Goal: Task Accomplishment & Management: Complete application form

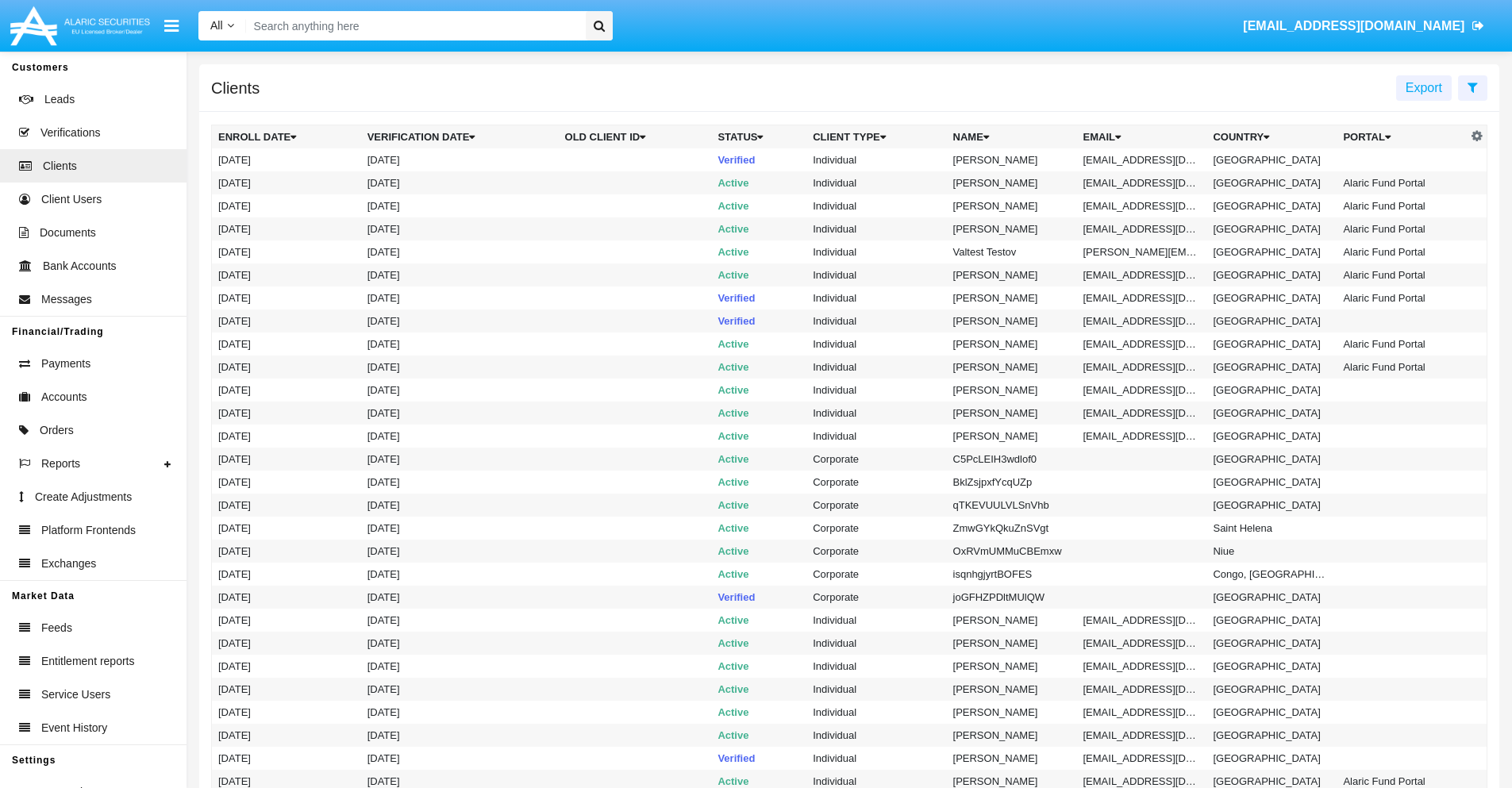
click at [1472, 86] on icon at bounding box center [1473, 86] width 10 height 13
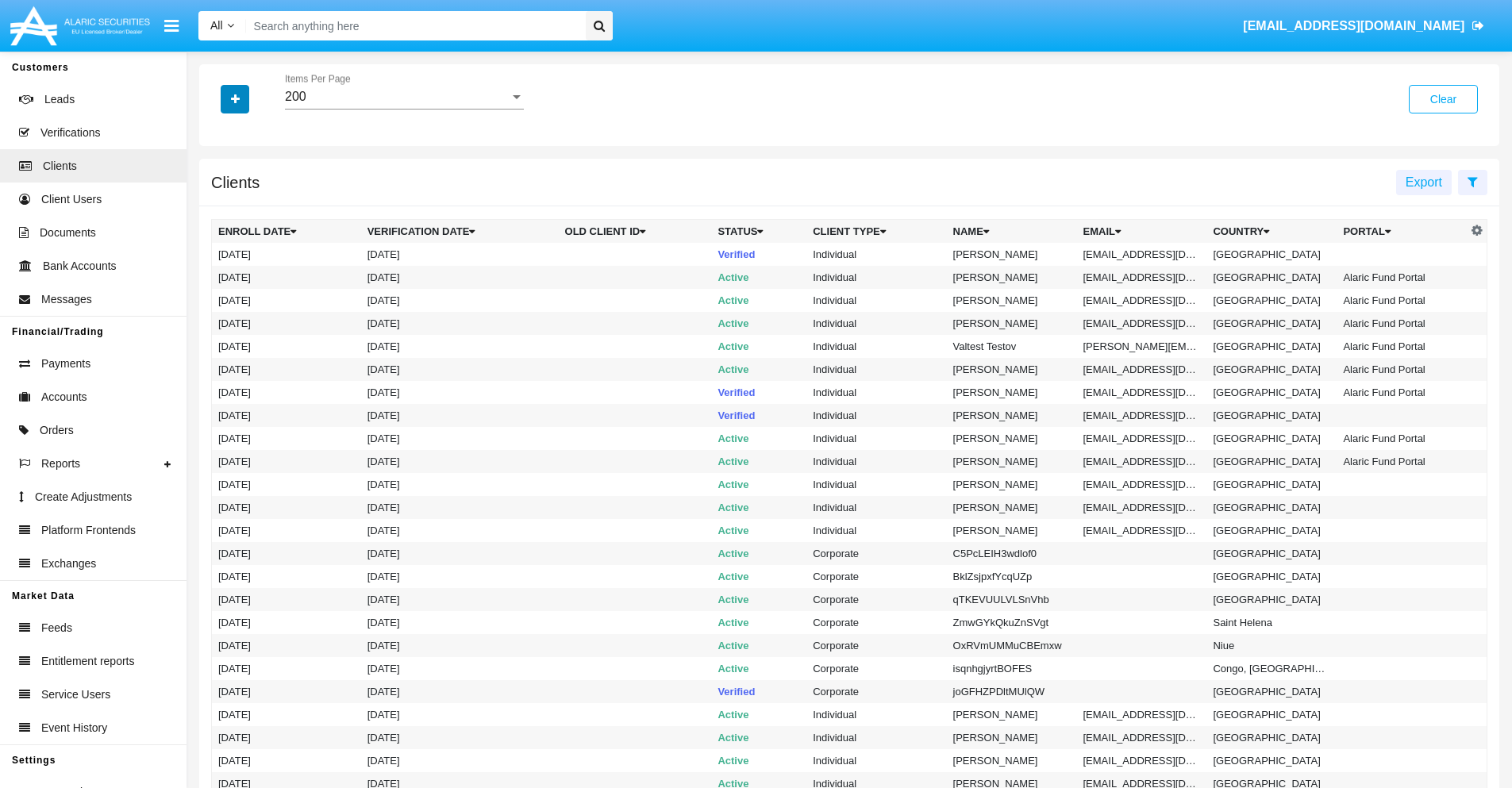
click at [235, 98] on icon "button" at bounding box center [235, 98] width 9 height 11
click at [247, 269] on span "Email" at bounding box center [247, 269] width 31 height 19
click at [218, 276] on input "Email" at bounding box center [217, 276] width 1 height 1
checkbox input "true"
click at [235, 98] on icon "button" at bounding box center [235, 98] width 9 height 11
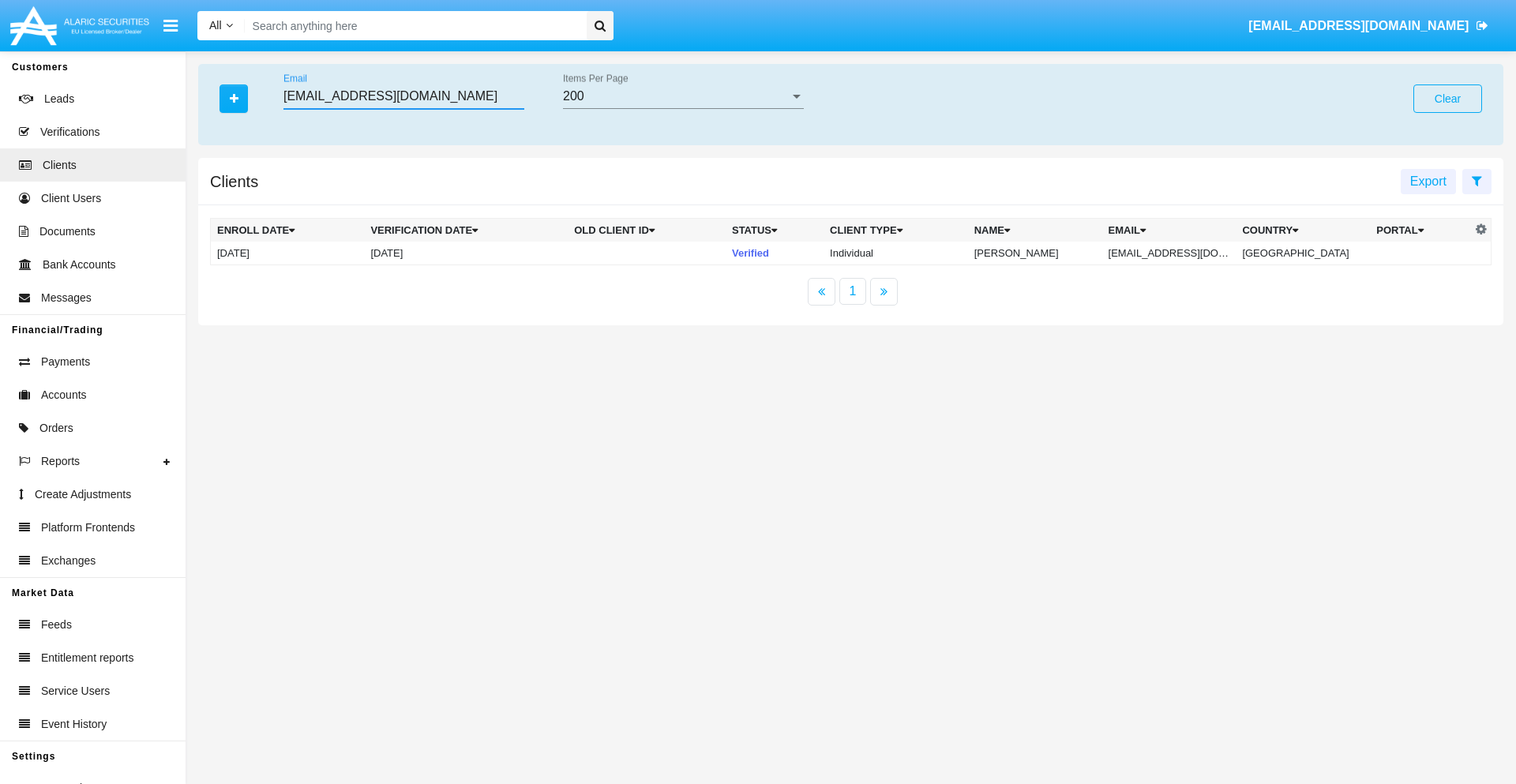
type input "[EMAIL_ADDRESS][DOMAIN_NAME]"
click at [1181, 252] on td "[EMAIL_ADDRESS][DOMAIN_NAME]" at bounding box center [1169, 253] width 134 height 23
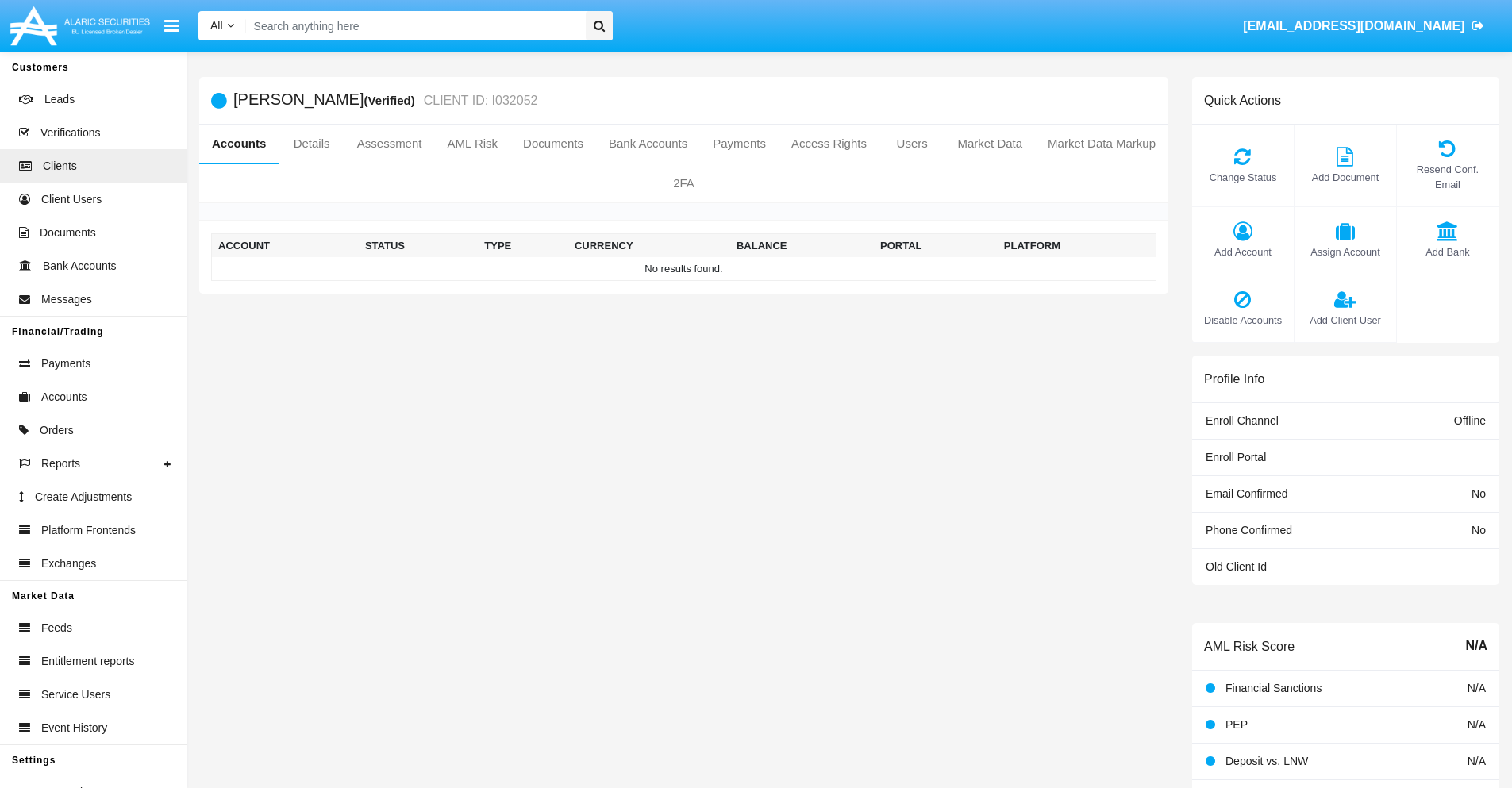
click at [1242, 252] on span "Add Account" at bounding box center [1243, 252] width 86 height 15
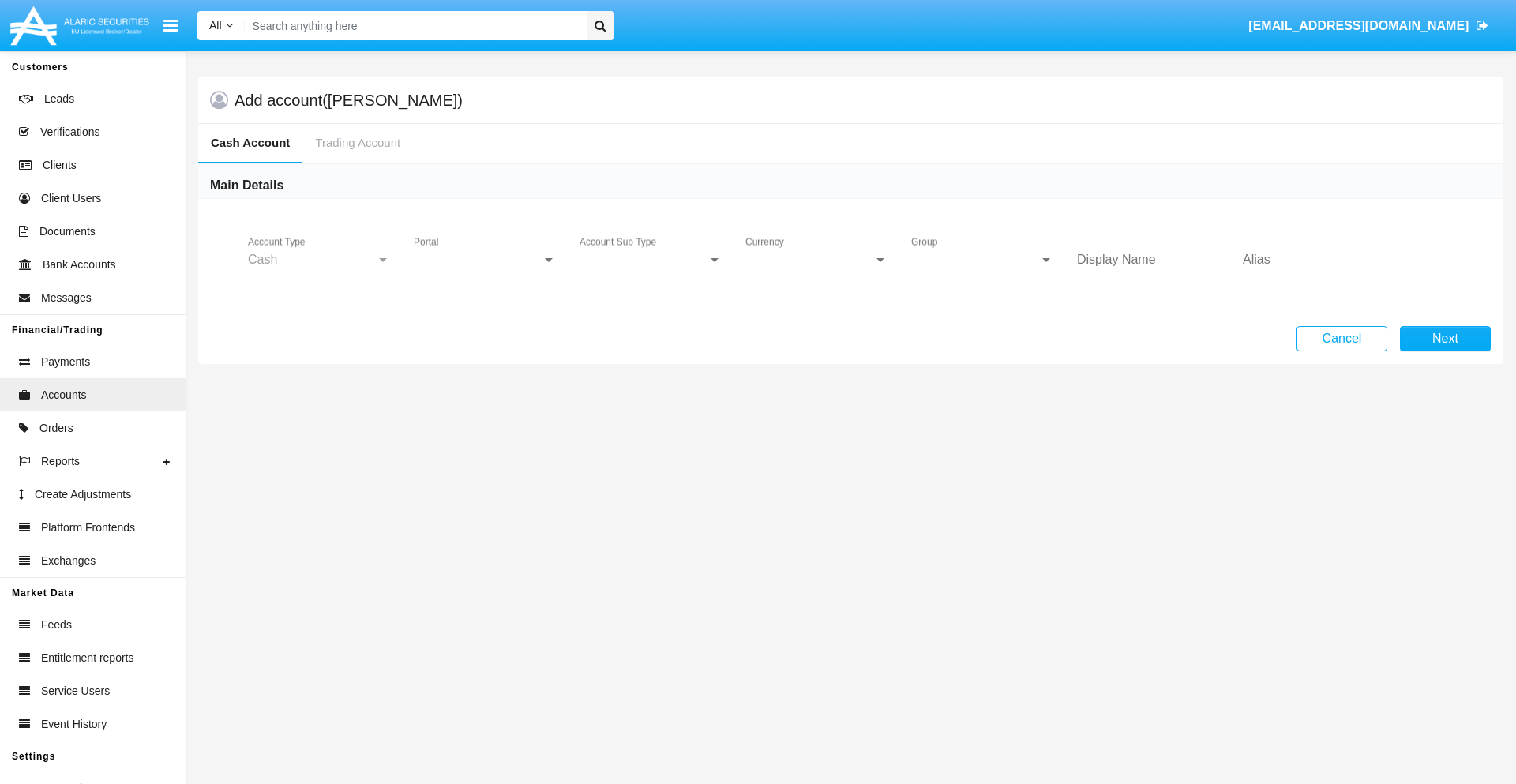
click at [485, 260] on span "Portal" at bounding box center [477, 259] width 128 height 15
click at [486, 385] on span "Alaric Pro" at bounding box center [486, 385] width 146 height 38
click at [650, 260] on span "Account Sub Type" at bounding box center [644, 259] width 128 height 15
click at [650, 272] on span "Trading Cash" at bounding box center [650, 271] width 142 height 38
click at [982, 260] on span "Group" at bounding box center [975, 259] width 128 height 15
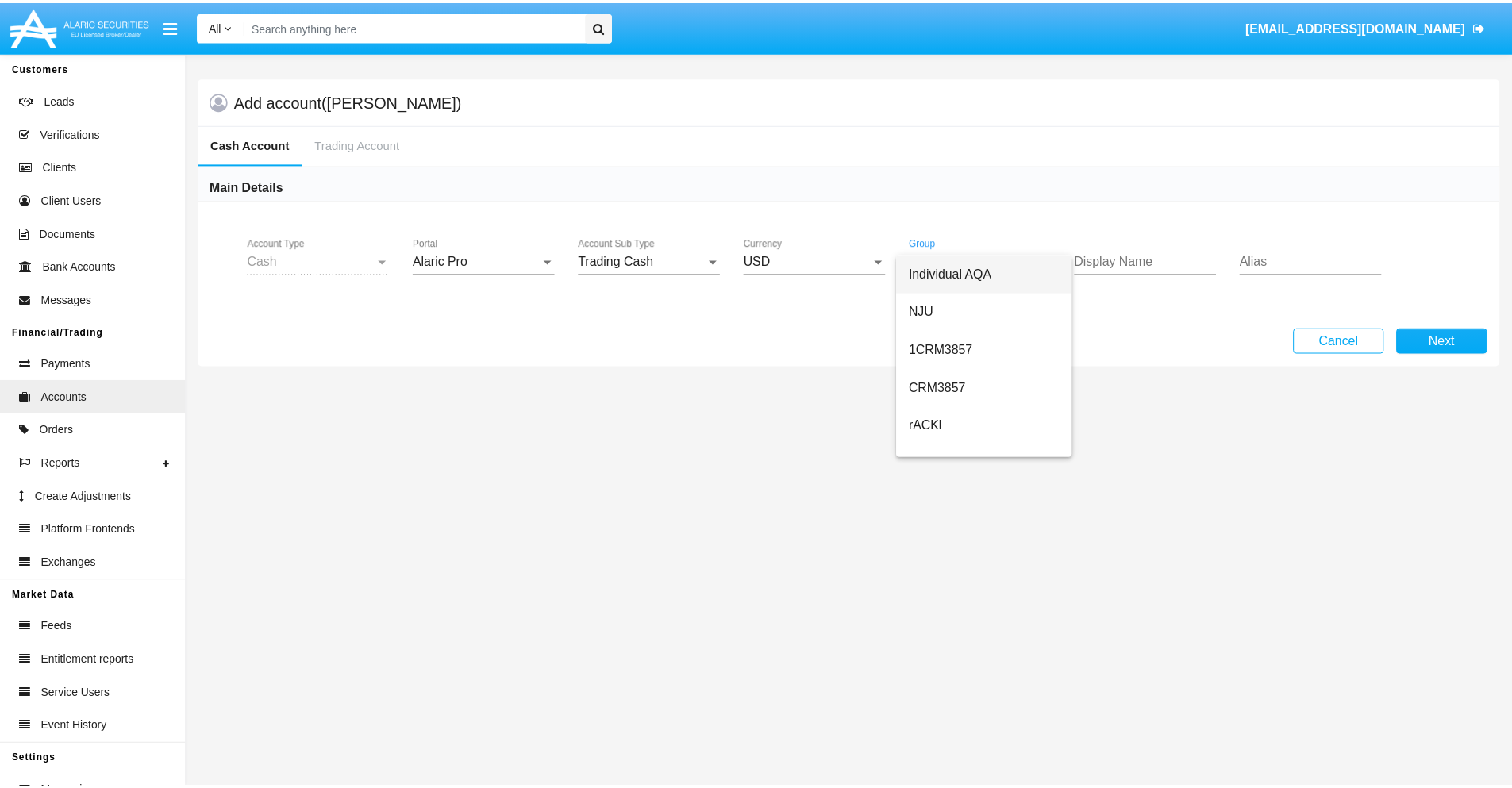
scroll to position [673, 0]
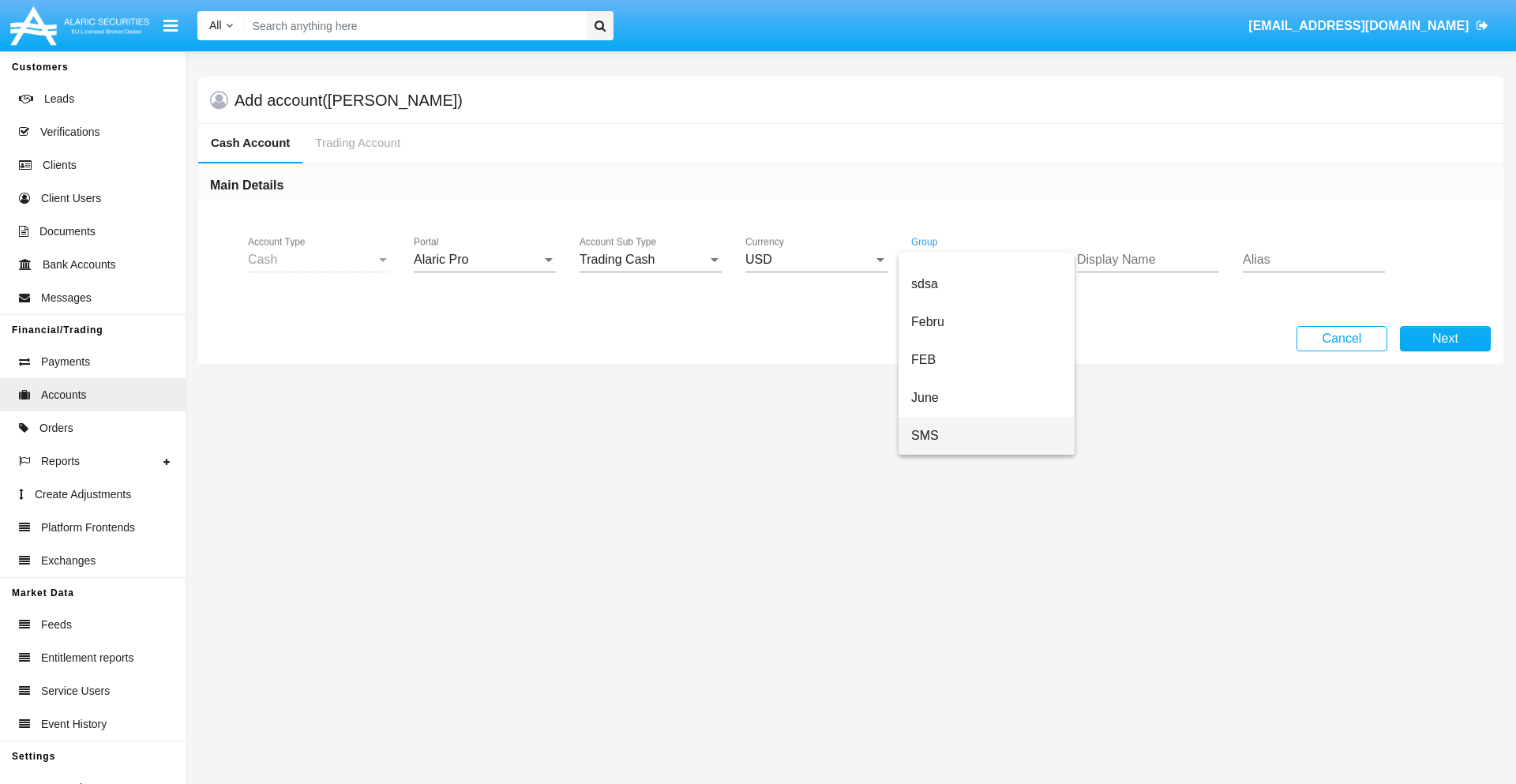
click at [986, 436] on span "SMS" at bounding box center [987, 435] width 151 height 38
type input "purple"
type input "plum"
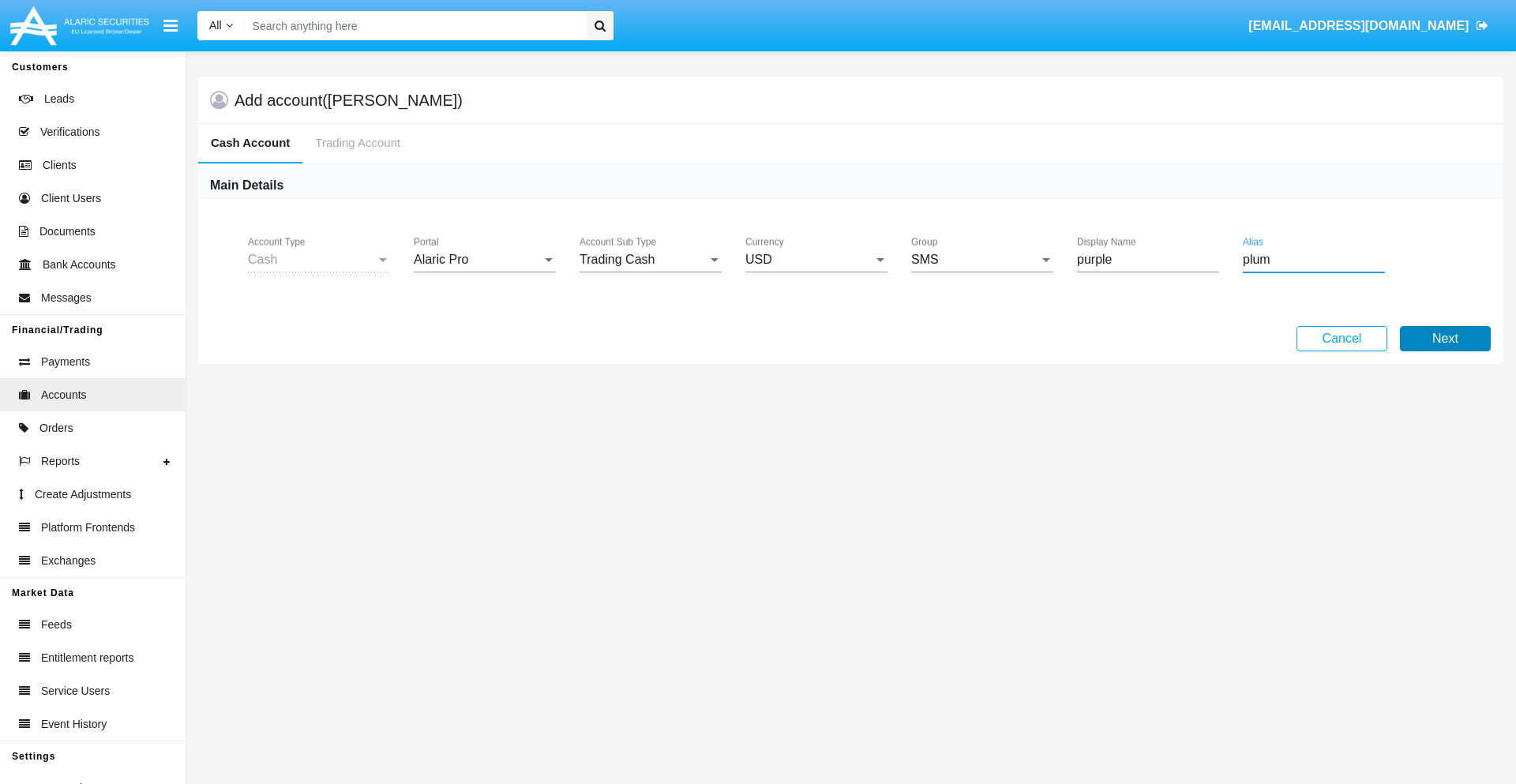
click at [1445, 338] on button "Next" at bounding box center [1445, 338] width 91 height 25
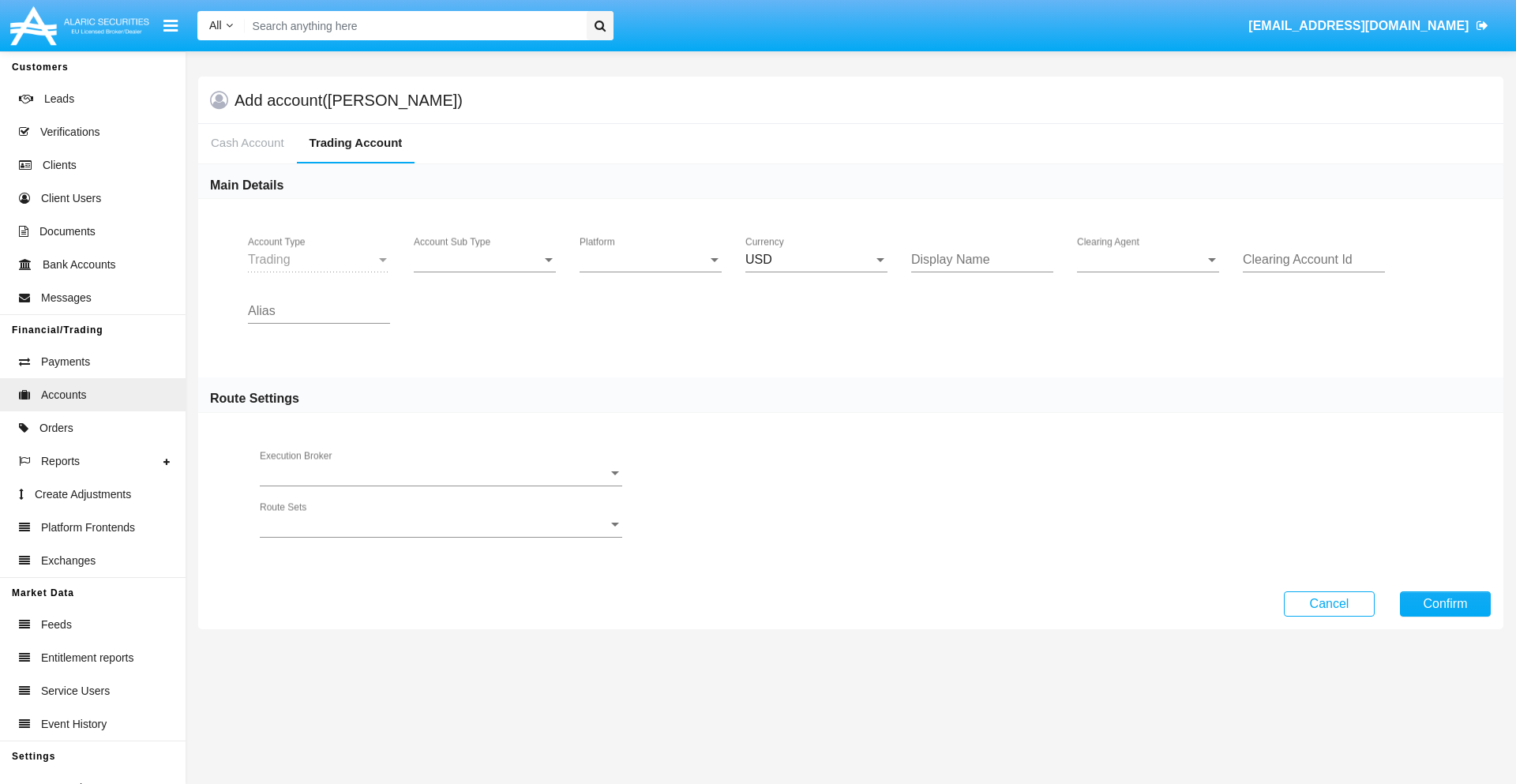
click at [485, 260] on span "Account Sub Type" at bounding box center [477, 259] width 128 height 15
click at [485, 272] on span "Trading" at bounding box center [484, 271] width 142 height 38
click at [650, 260] on span "Platform" at bounding box center [644, 259] width 128 height 15
click at [650, 272] on span "Hammer Lite" at bounding box center [650, 271] width 142 height 38
click at [1148, 260] on span "Clearing Agent" at bounding box center [1140, 259] width 128 height 15
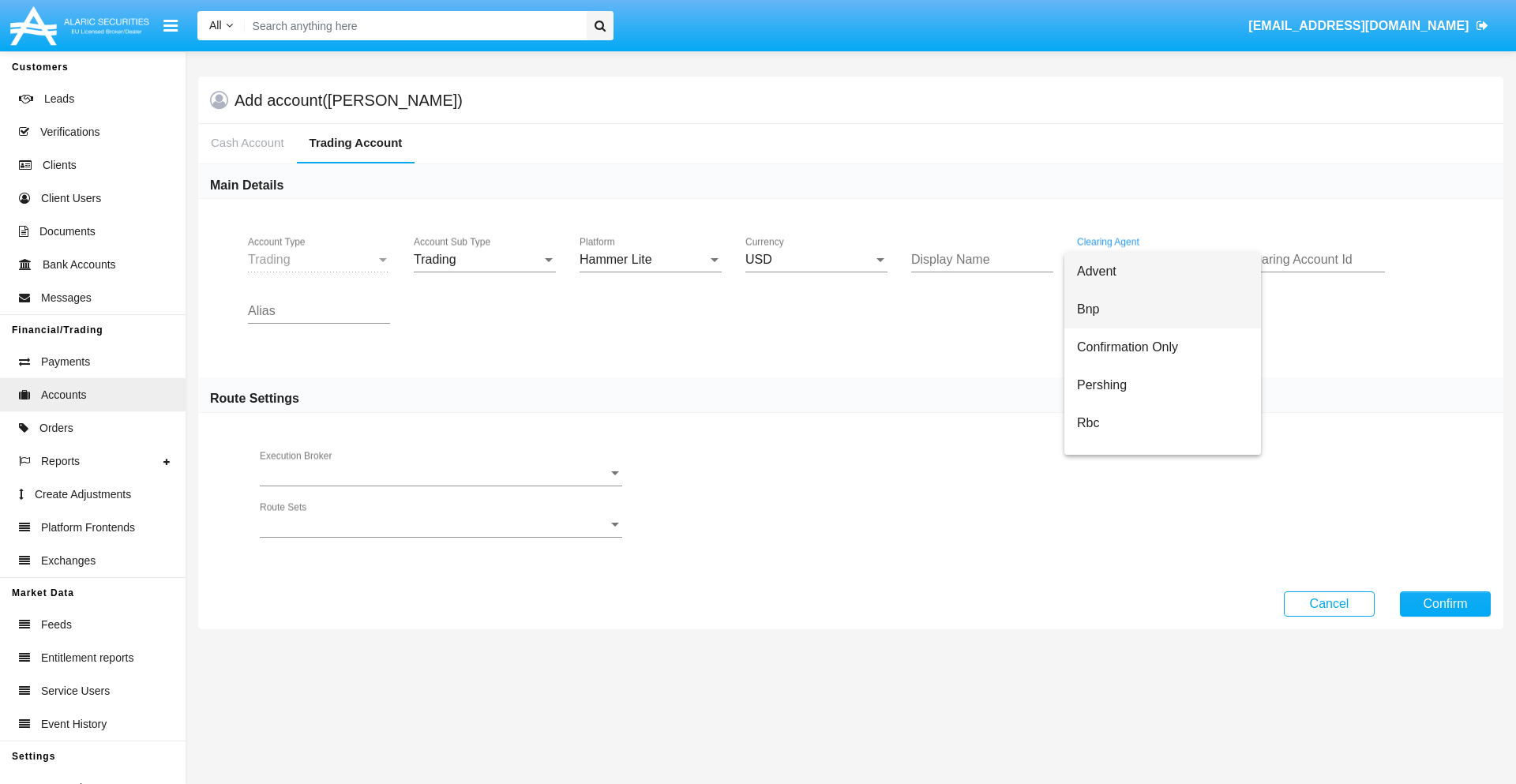
click at [1162, 309] on span "Bnp" at bounding box center [1162, 309] width 171 height 38
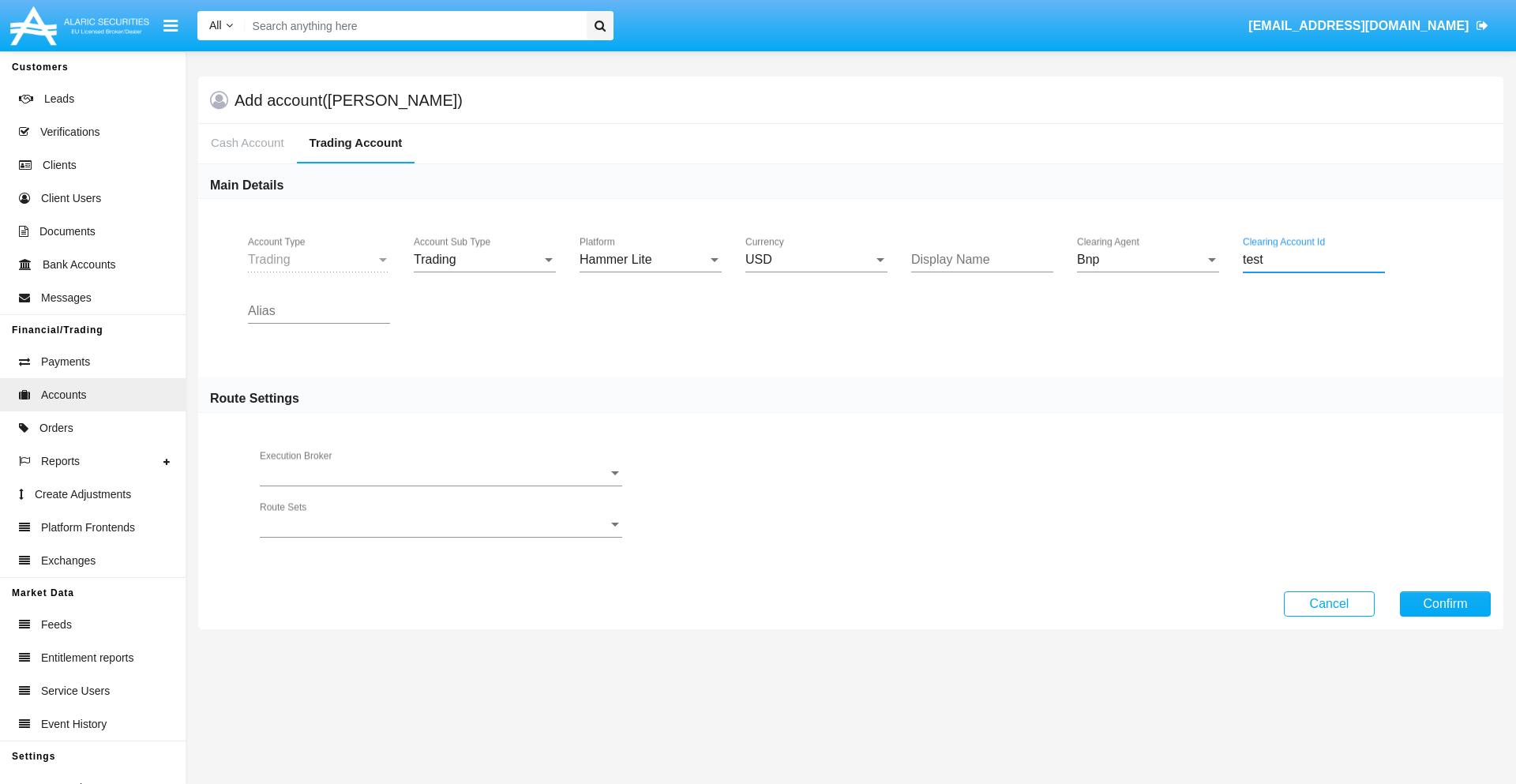
type input "test"
type input "azure"
type input "violet"
click at [1445, 603] on button "Confirm" at bounding box center [1445, 604] width 91 height 25
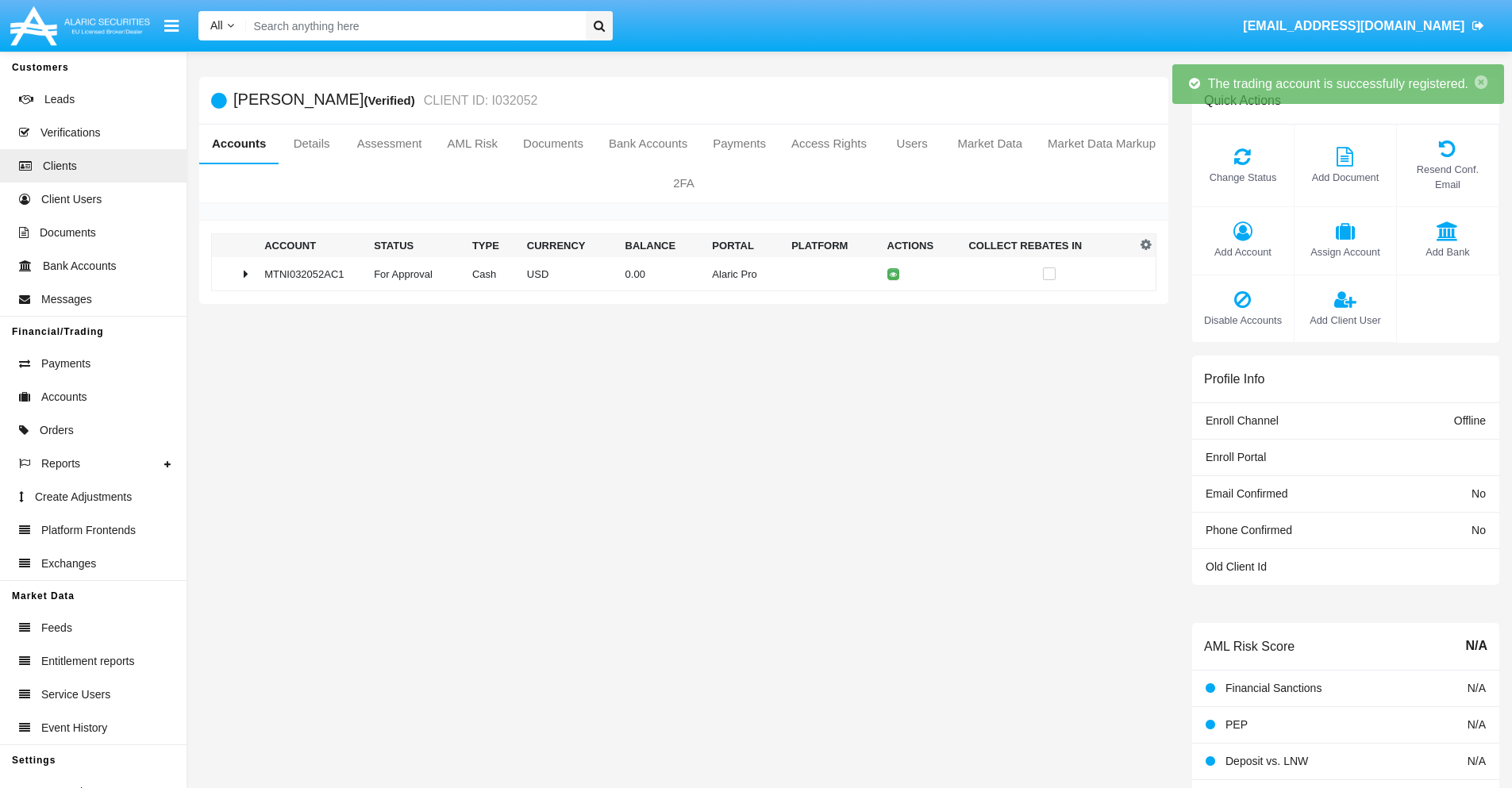
click at [677, 273] on td "0.00" at bounding box center [663, 274] width 87 height 34
click at [893, 273] on icon at bounding box center [896, 273] width 7 height 7
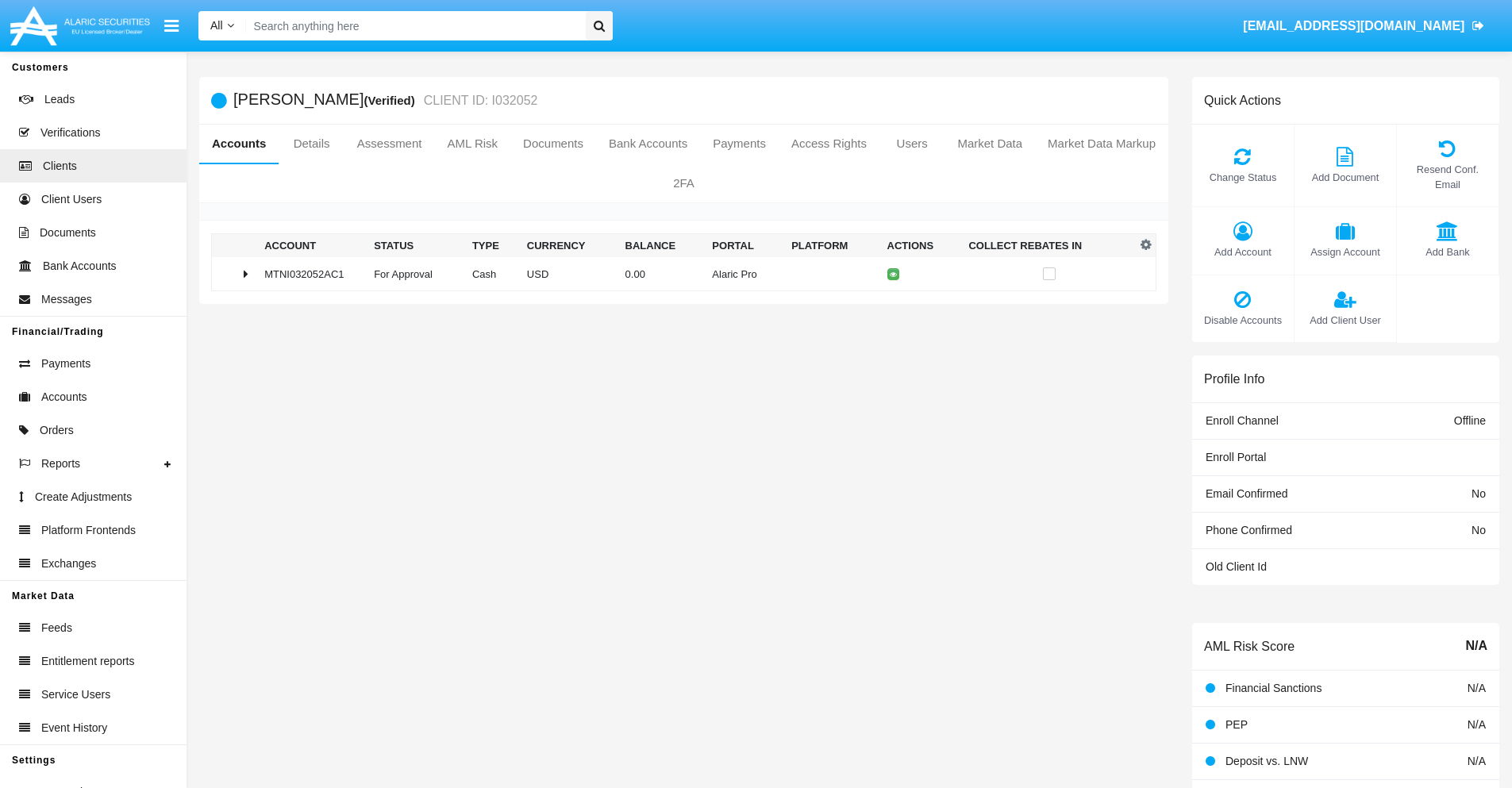
click at [677, 273] on td "0.00" at bounding box center [663, 274] width 87 height 34
click at [893, 307] on icon at bounding box center [896, 307] width 7 height 7
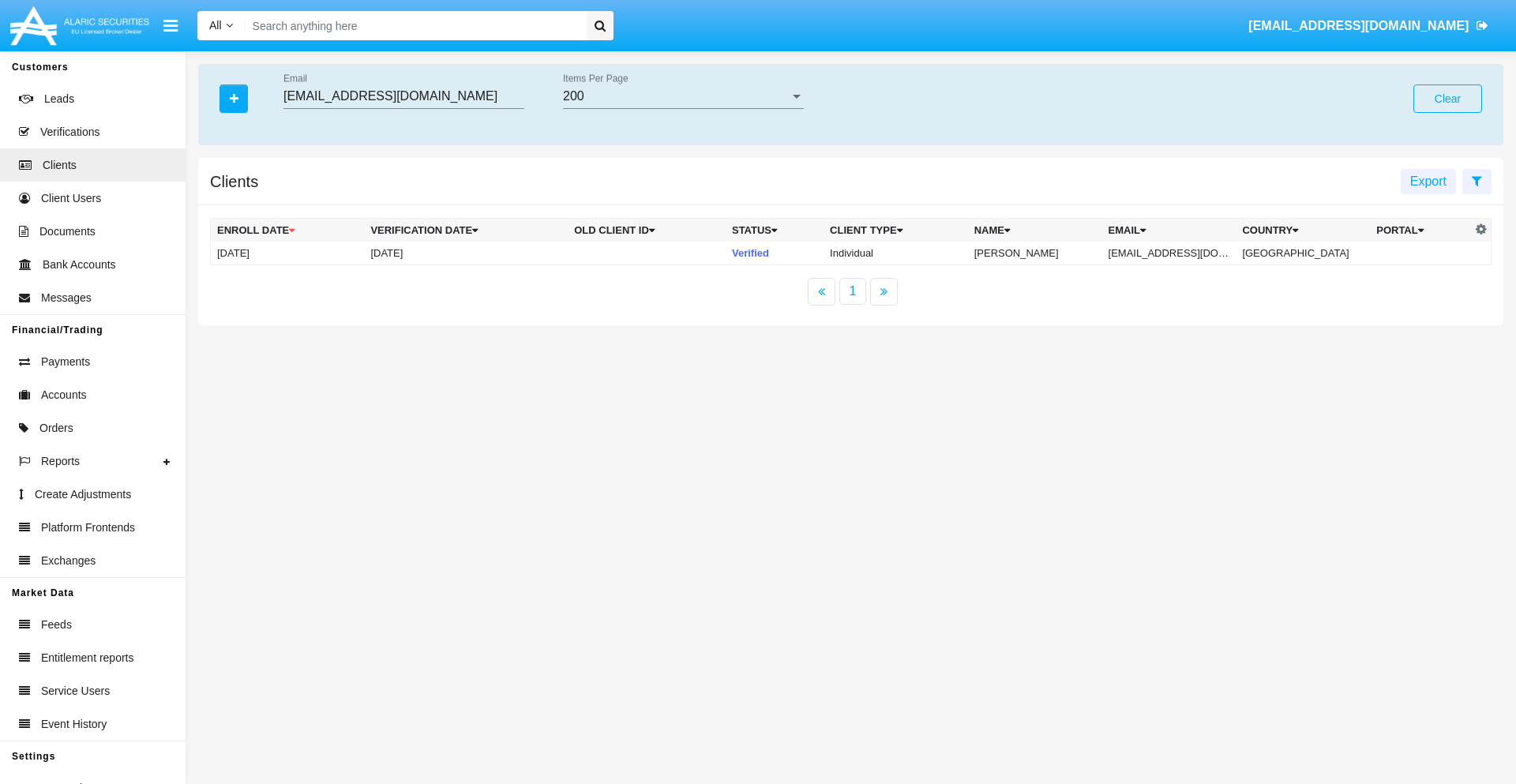
click at [1448, 99] on button "Clear" at bounding box center [1448, 98] width 68 height 28
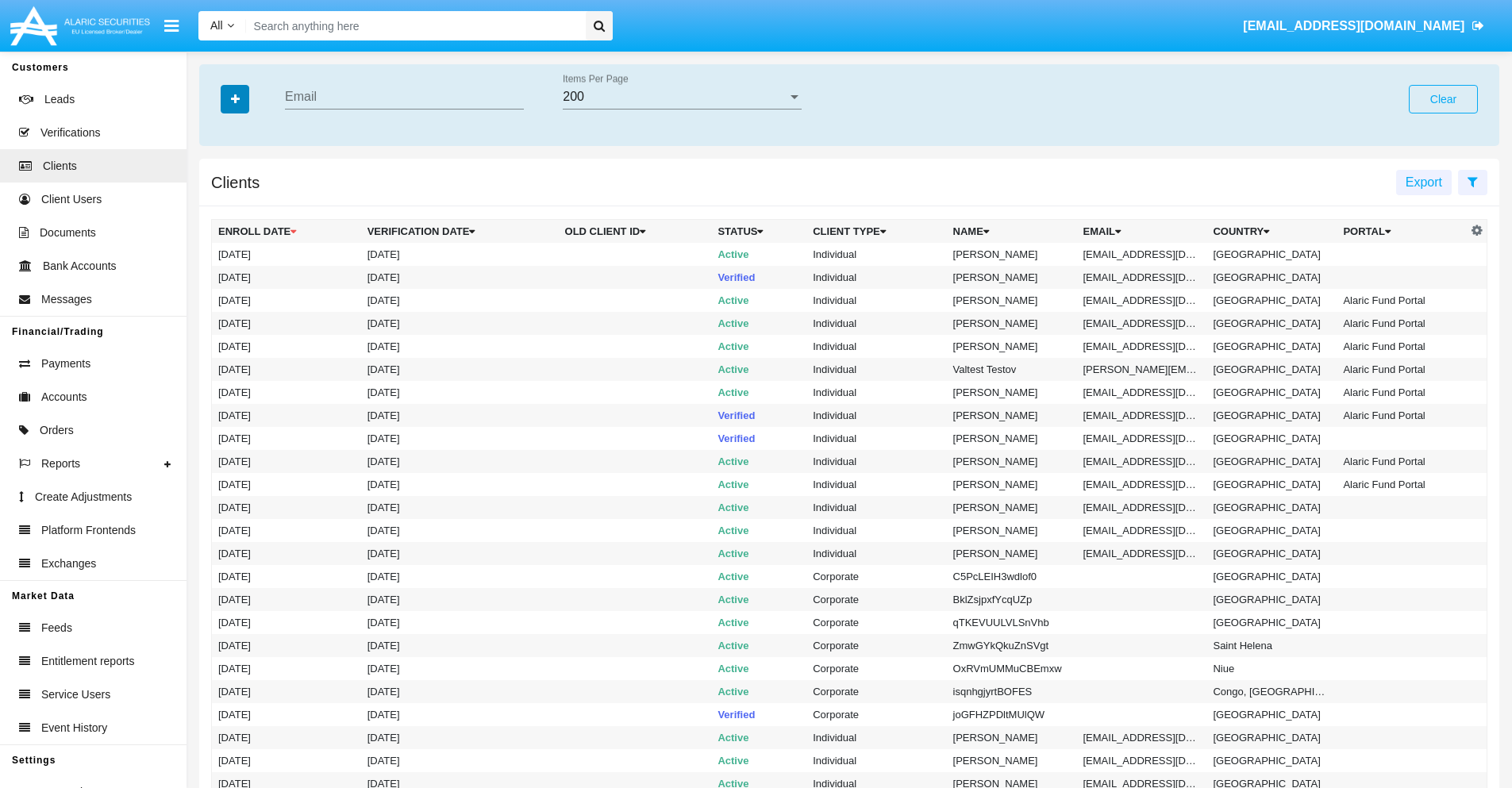
click at [235, 98] on icon "button" at bounding box center [235, 98] width 9 height 11
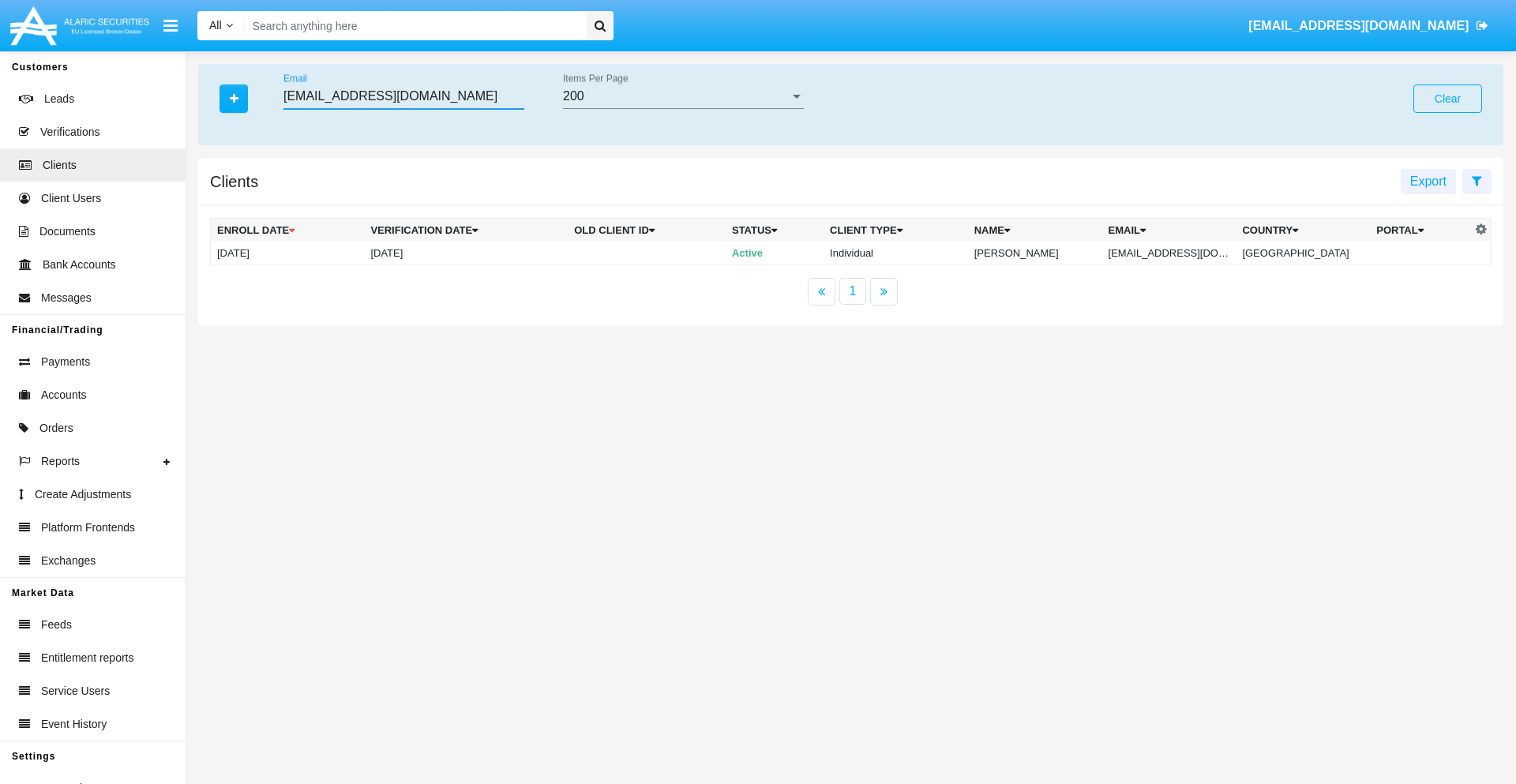
type input "[EMAIL_ADDRESS][DOMAIN_NAME]"
click at [1180, 252] on td "[EMAIL_ADDRESS][DOMAIN_NAME]" at bounding box center [1169, 253] width 134 height 23
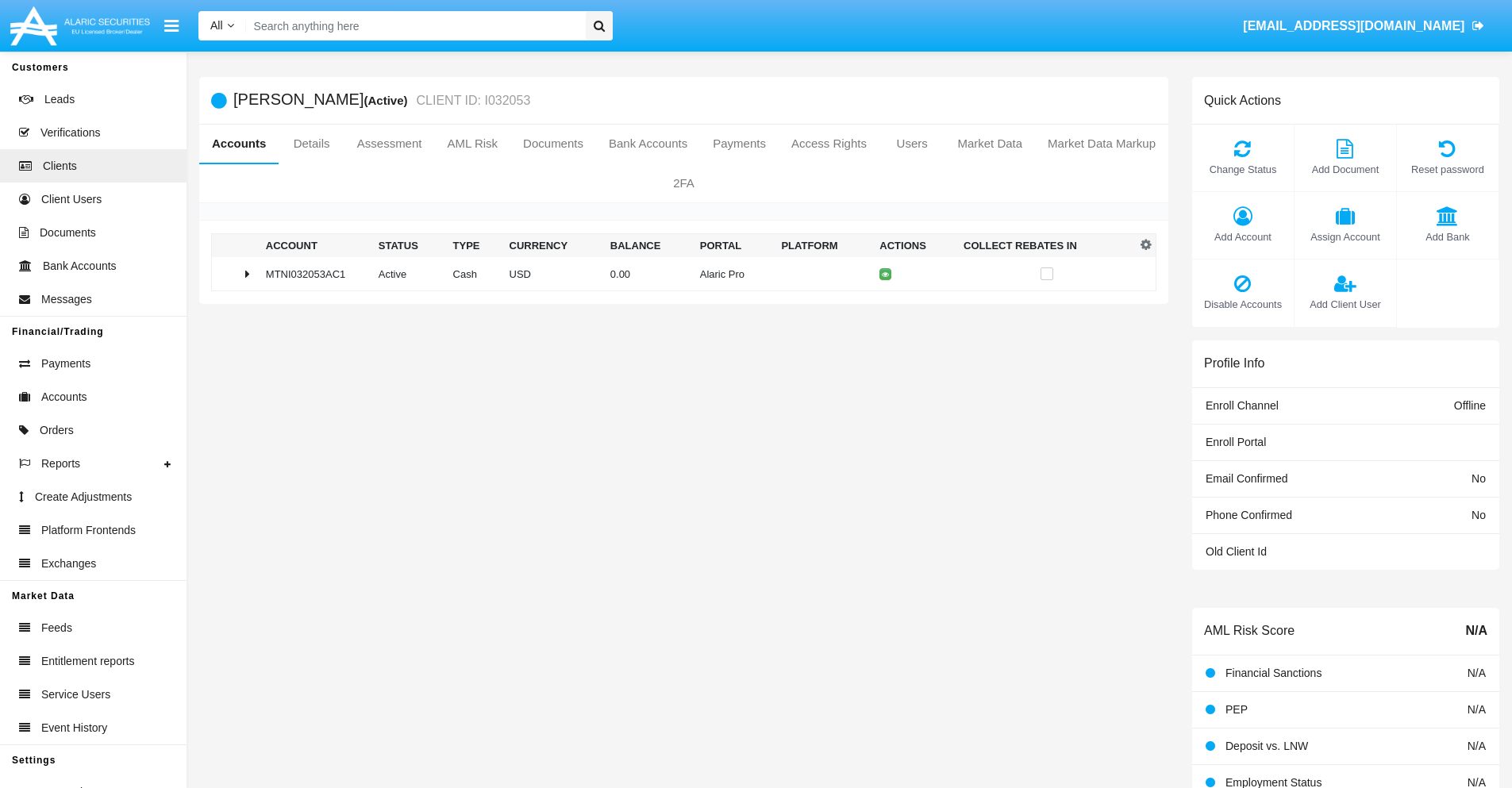
click at [1242, 237] on span "Add Account" at bounding box center [1243, 236] width 86 height 15
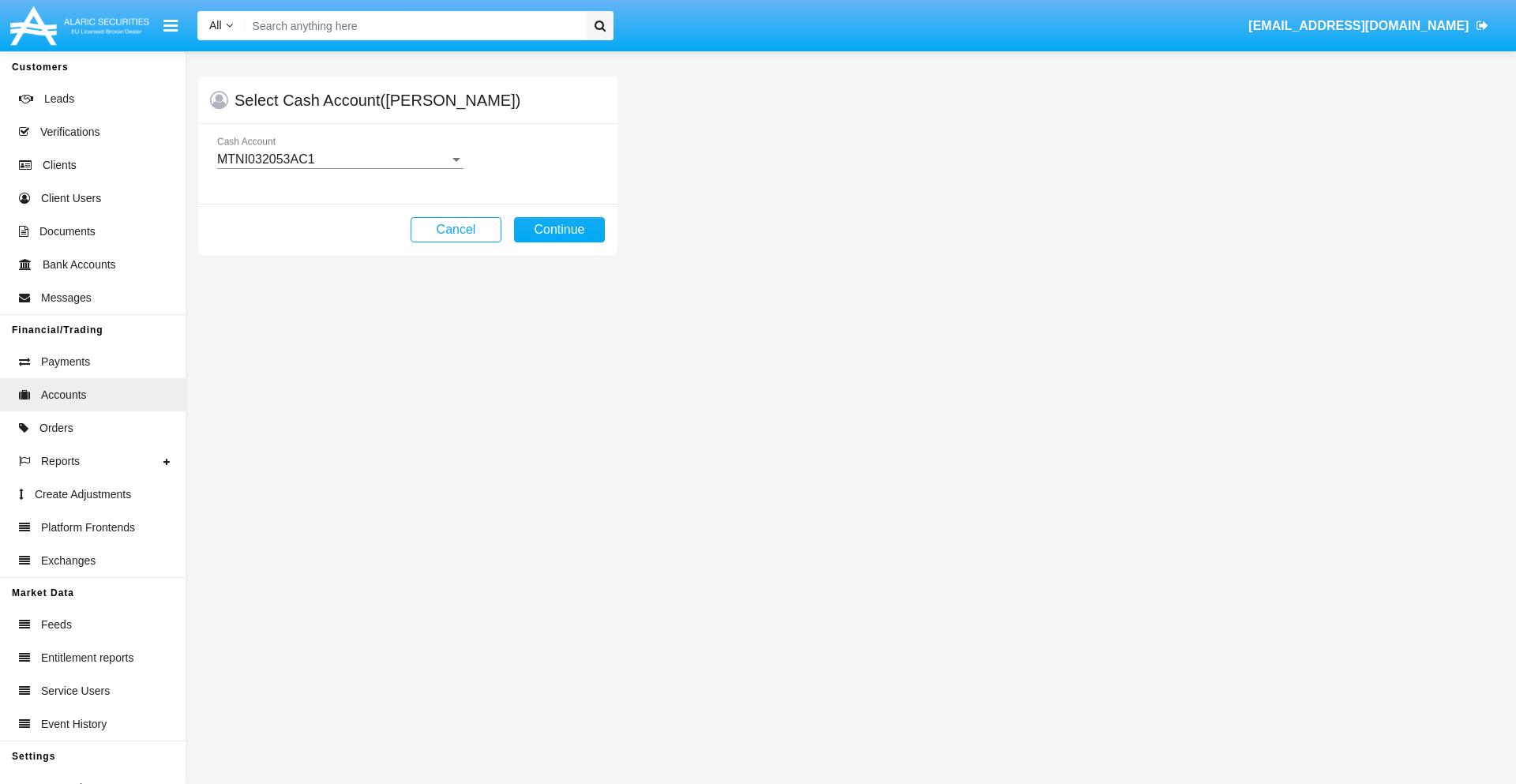
click at [339, 159] on div "MTNI032053AC1" at bounding box center [333, 159] width 232 height 15
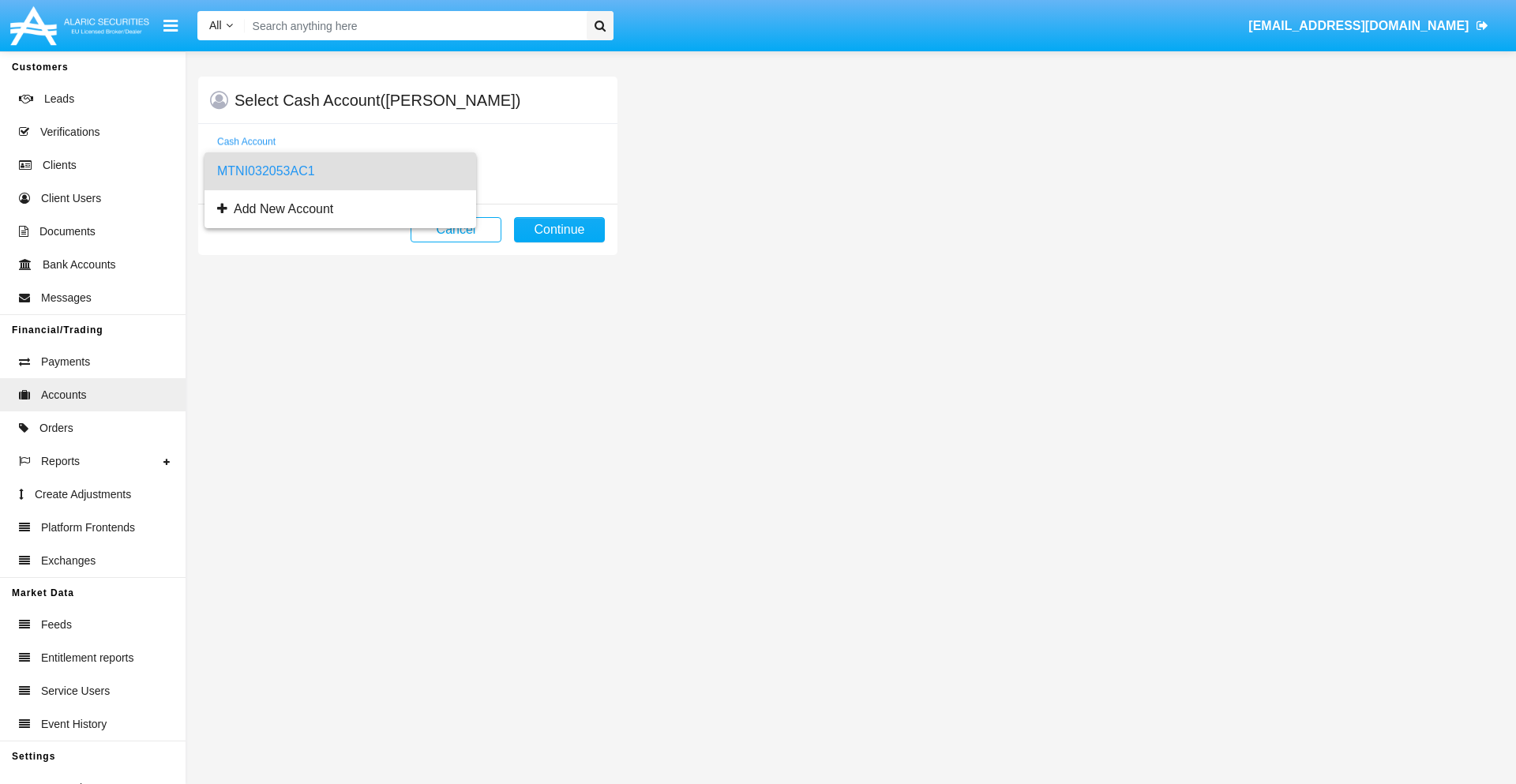
click at [339, 171] on span "MTNI032053AC1" at bounding box center [340, 171] width 246 height 38
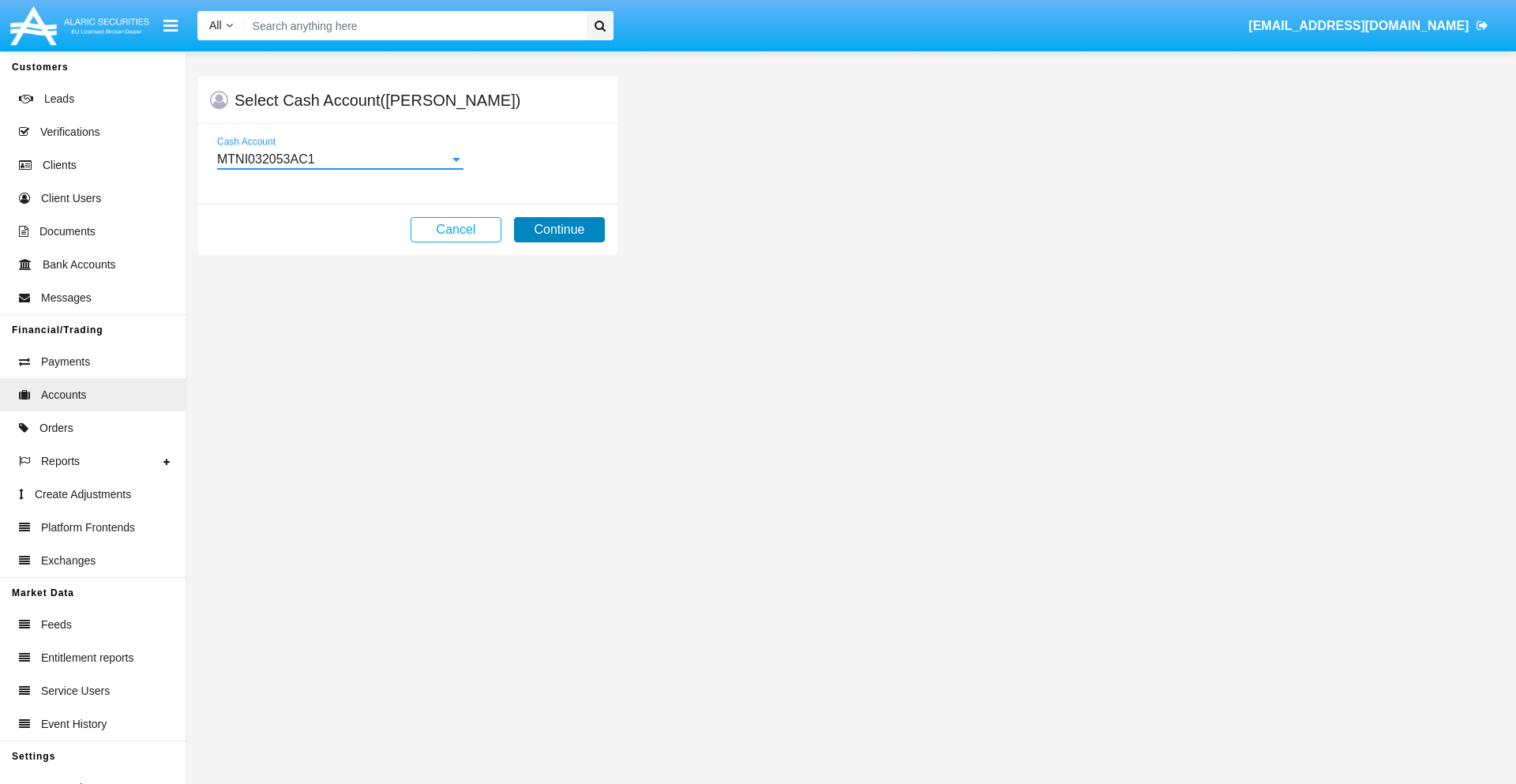
click at [559, 230] on button "Continue" at bounding box center [559, 230] width 91 height 25
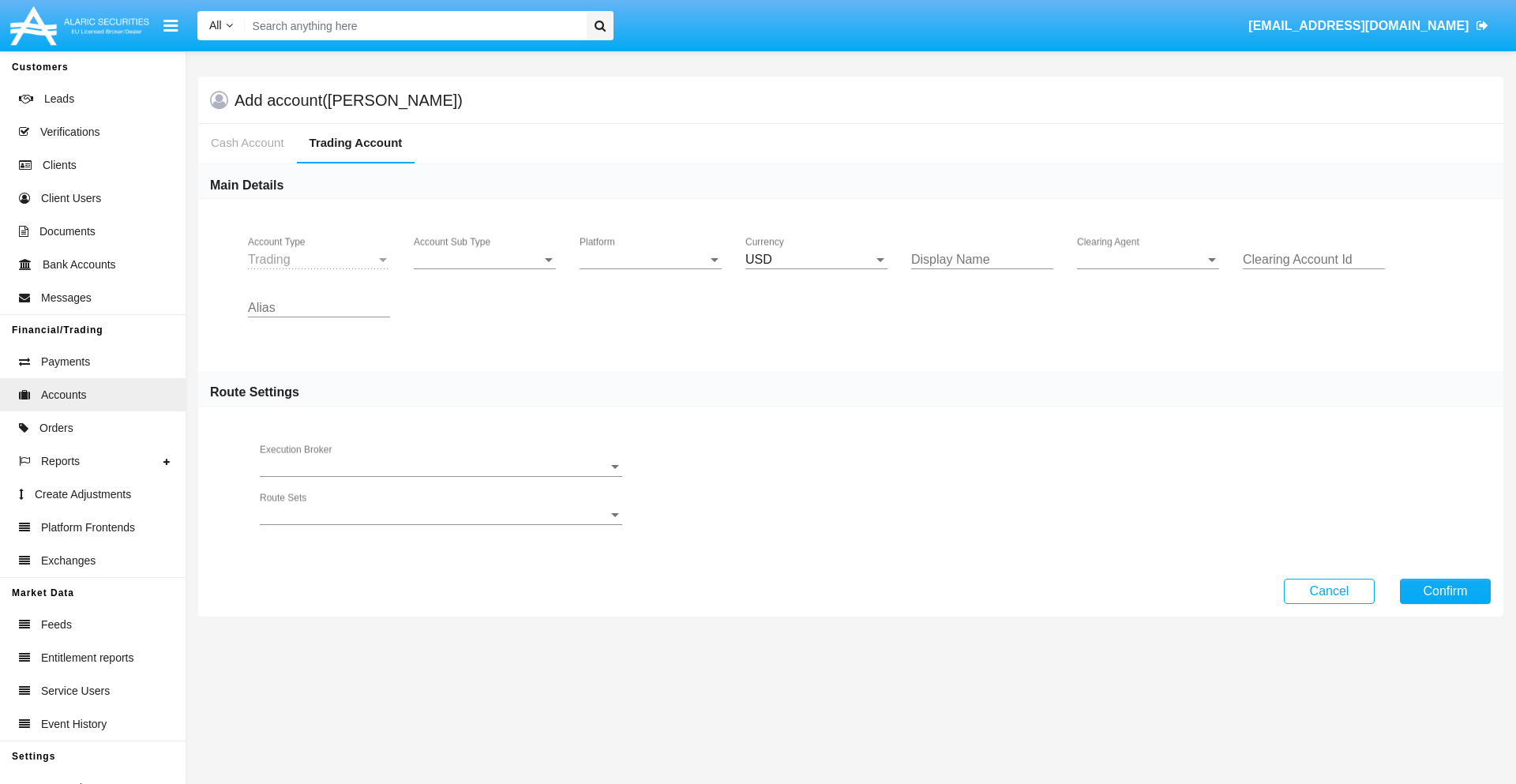
click at [485, 260] on span "Account Sub Type" at bounding box center [477, 259] width 128 height 15
click at [485, 272] on span "Trading" at bounding box center [484, 271] width 142 height 38
click at [650, 260] on span "Platform" at bounding box center [644, 259] width 128 height 15
click at [650, 272] on span "Hammer Lite" at bounding box center [650, 271] width 142 height 38
click at [1148, 260] on span "Clearing Agent" at bounding box center [1140, 259] width 128 height 15
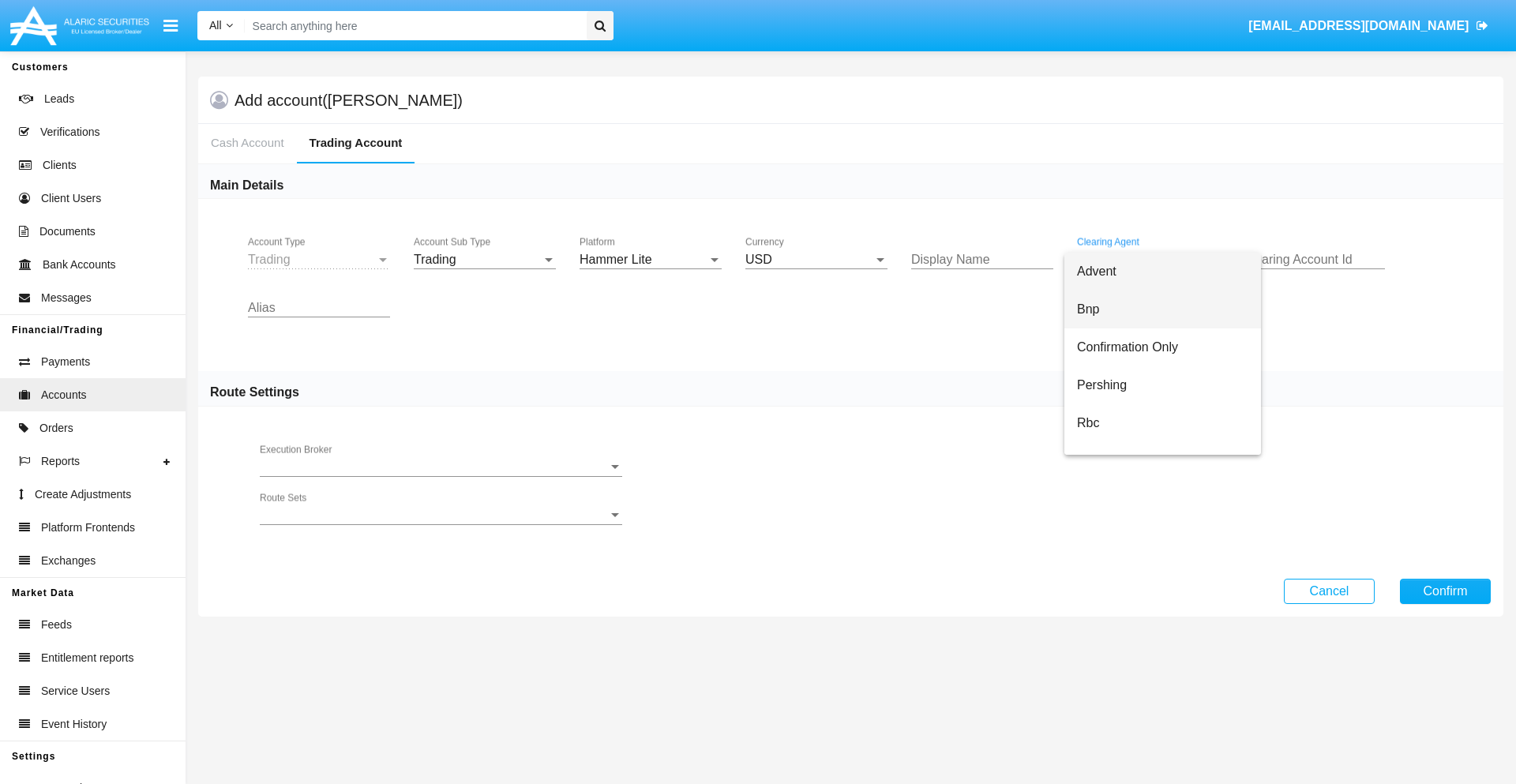
click at [1162, 309] on span "Bnp" at bounding box center [1162, 309] width 171 height 38
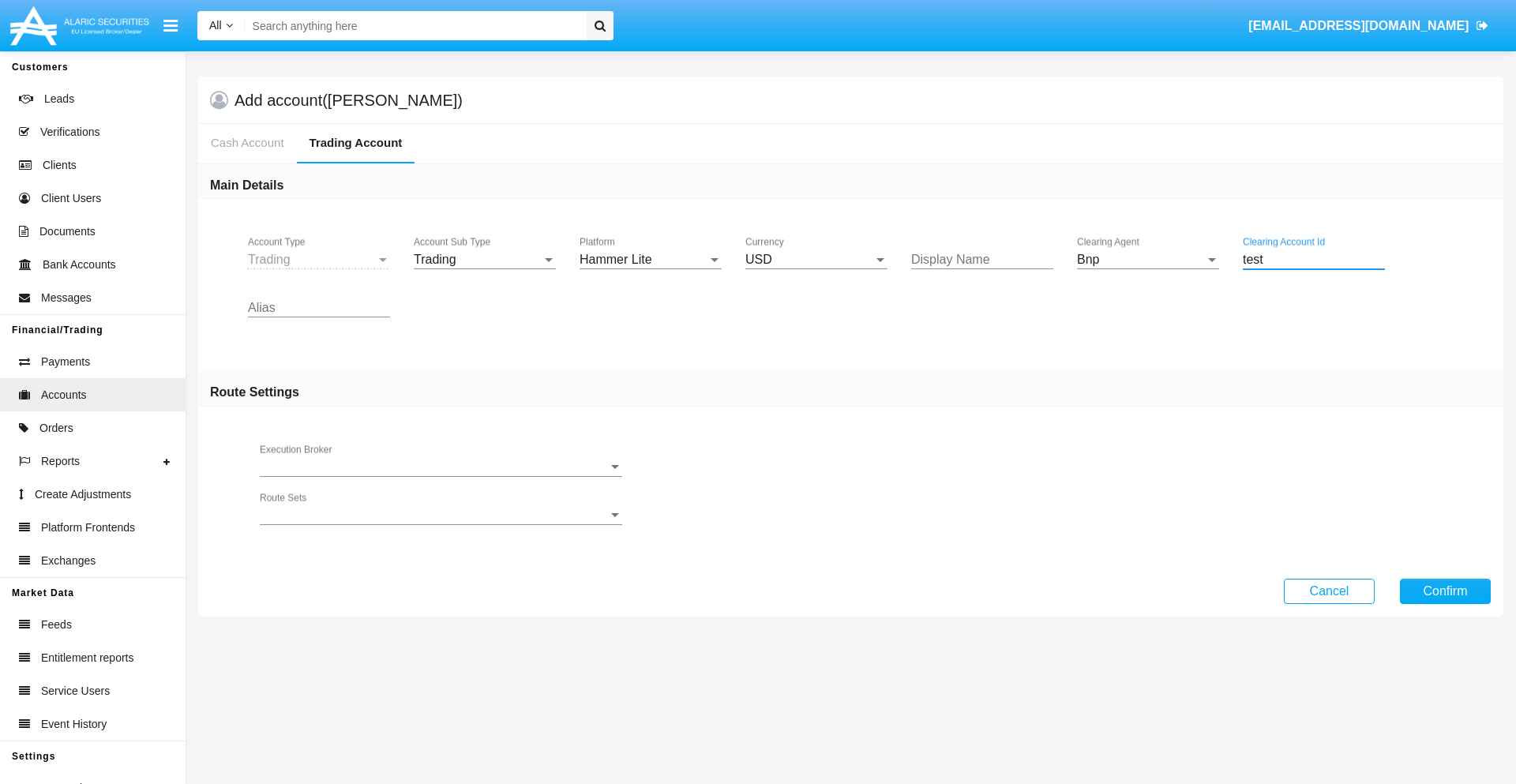
type input "test"
type input "turquoise"
type input "maroon"
click at [1445, 590] on button "Confirm" at bounding box center [1445, 591] width 91 height 25
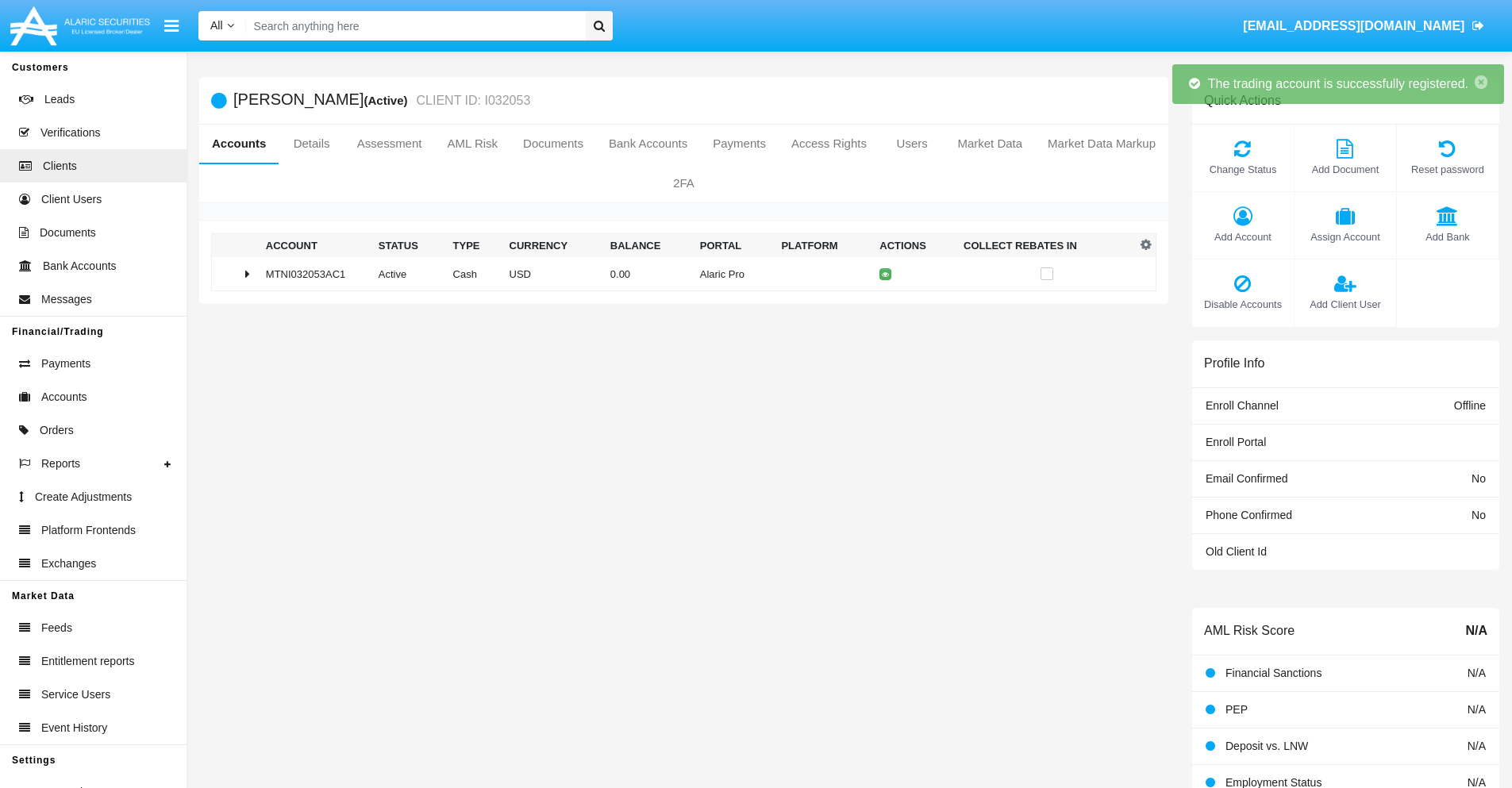
click at [677, 273] on td "0.00" at bounding box center [648, 274] width 89 height 34
